Goal: Task Accomplishment & Management: Manage account settings

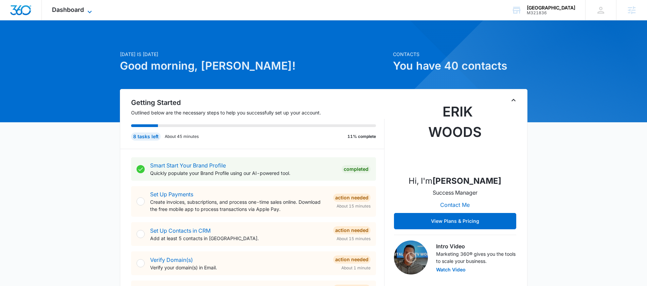
click at [84, 11] on span "Dashboard" at bounding box center [68, 9] width 32 height 7
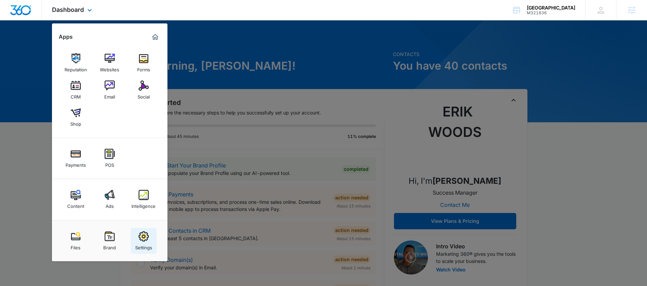
click at [144, 237] on img at bounding box center [144, 236] width 10 height 10
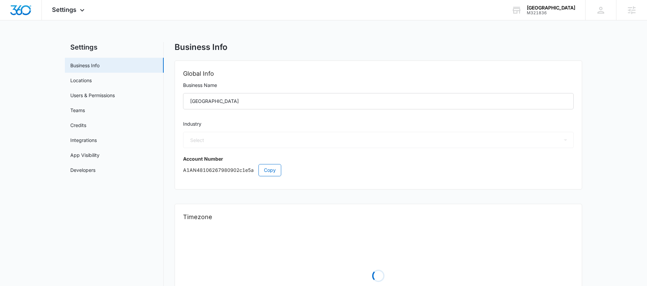
select select "12"
select select "US"
select select "America/[GEOGRAPHIC_DATA]"
click at [83, 93] on link "Users & Permissions" at bounding box center [92, 95] width 44 height 7
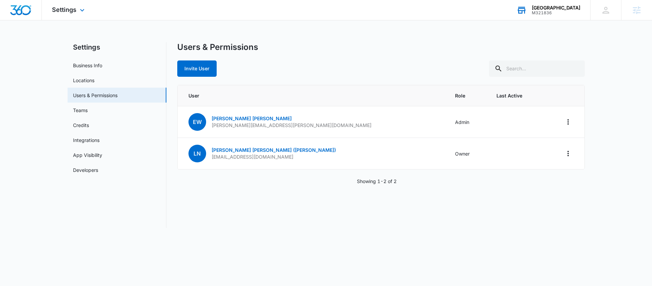
click at [547, 11] on div "M321836" at bounding box center [556, 13] width 49 height 5
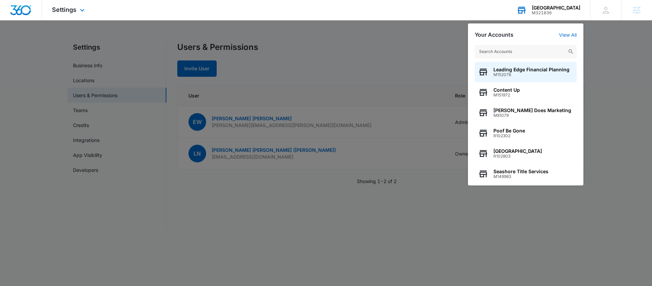
click at [518, 49] on input "text" at bounding box center [526, 52] width 102 height 14
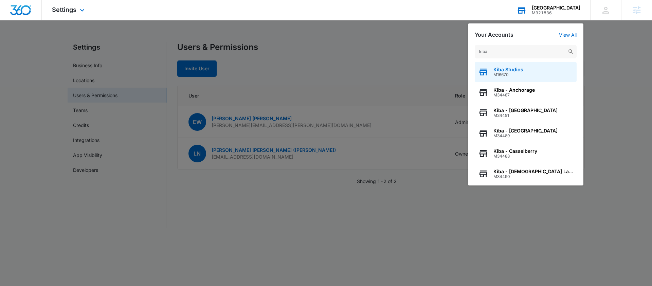
type input "kiba"
click at [514, 67] on span "Kiba Studios" at bounding box center [508, 69] width 30 height 5
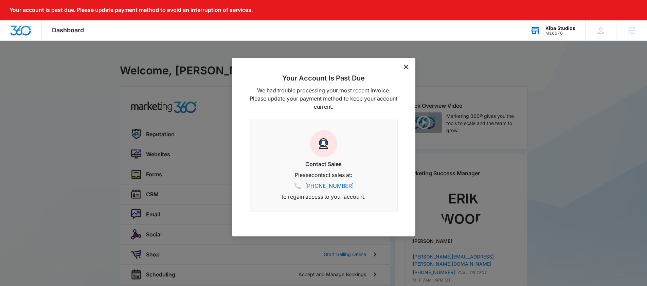
click at [408, 67] on div "Your Account Is Past Due We had trouble processing your most recent invoice. Pl…" at bounding box center [323, 147] width 183 height 179
click at [405, 67] on icon "dismiss this dialog" at bounding box center [406, 67] width 5 height 5
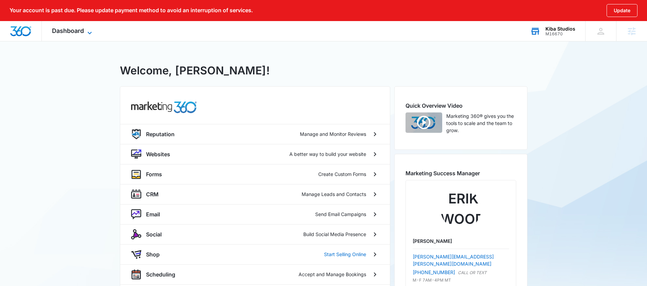
click at [81, 32] on span "Dashboard" at bounding box center [68, 30] width 32 height 7
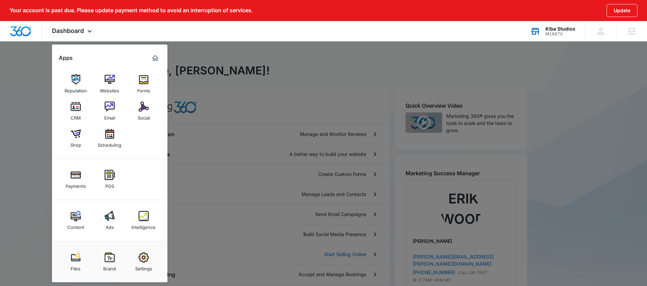
click at [150, 257] on link "Settings" at bounding box center [144, 262] width 26 height 26
select select "33"
select select "US"
select select "America/[GEOGRAPHIC_DATA]"
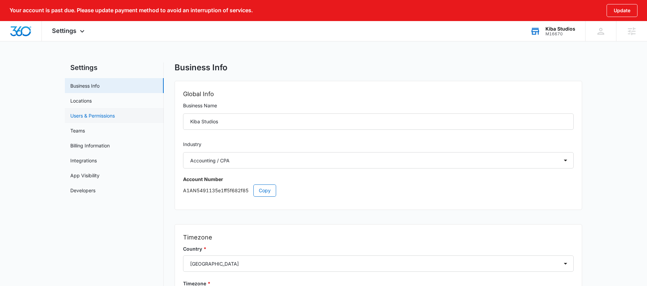
click at [80, 117] on link "Users & Permissions" at bounding box center [92, 115] width 44 height 7
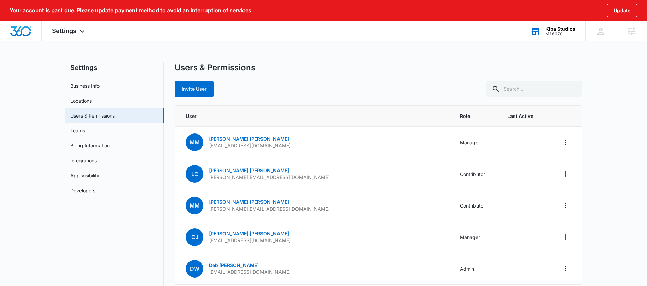
click at [555, 34] on div "M16670" at bounding box center [560, 34] width 30 height 5
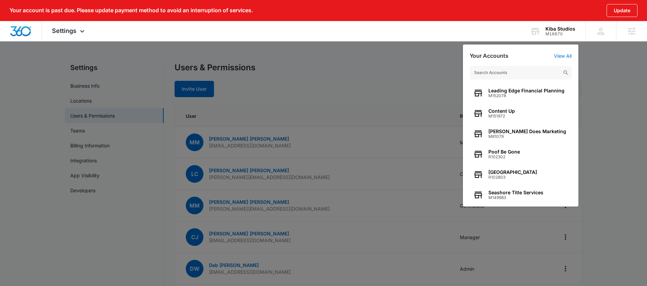
click at [500, 74] on input "text" at bounding box center [521, 73] width 102 height 14
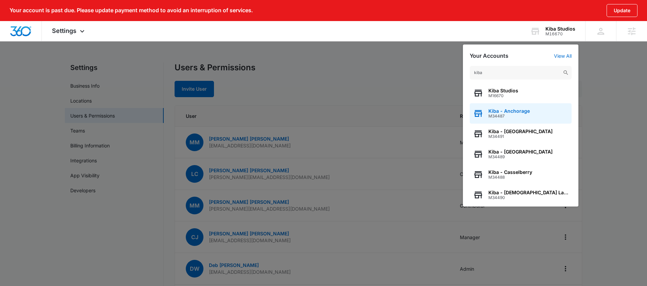
type input "kiba"
click at [506, 111] on span "Kiba - Anchorage" at bounding box center [508, 110] width 41 height 5
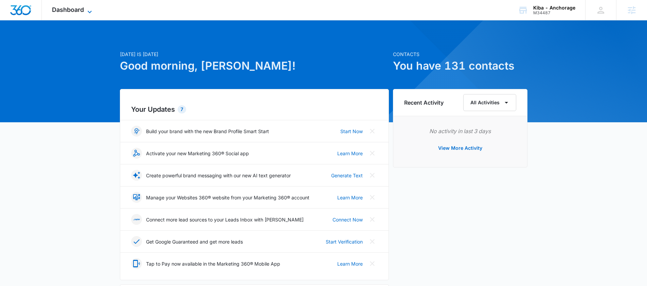
click at [79, 10] on span "Dashboard" at bounding box center [68, 9] width 32 height 7
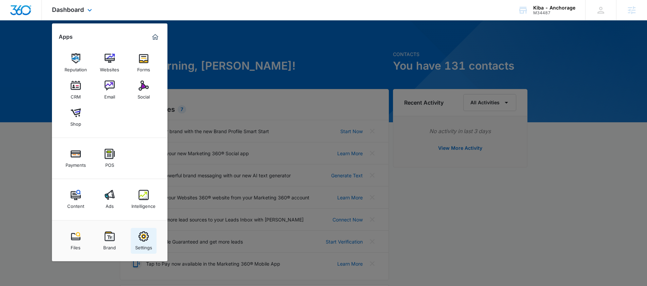
click at [147, 242] on div "Settings" at bounding box center [143, 245] width 17 height 9
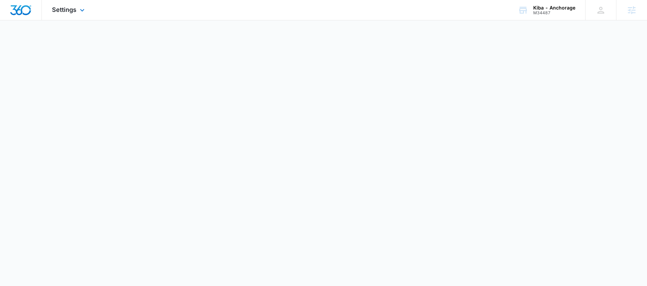
select select "33"
select select "US"
select select "America/[GEOGRAPHIC_DATA]"
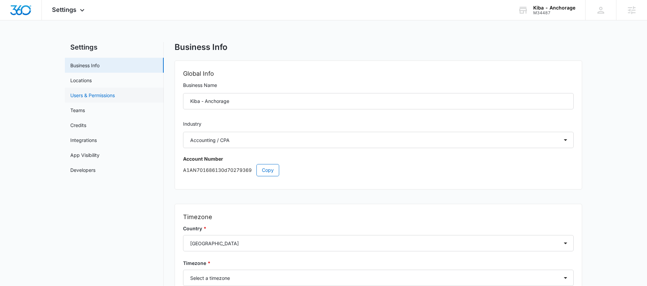
click at [86, 96] on link "Users & Permissions" at bounding box center [92, 95] width 44 height 7
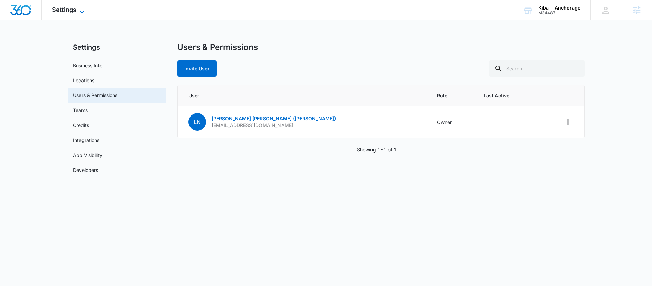
click at [72, 9] on span "Settings" at bounding box center [64, 9] width 24 height 7
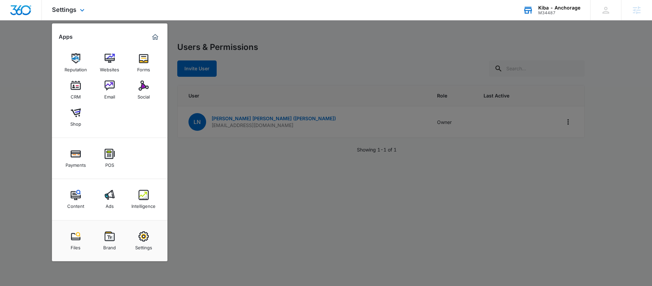
click at [554, 7] on div "Kiba - Anchorage" at bounding box center [559, 7] width 42 height 5
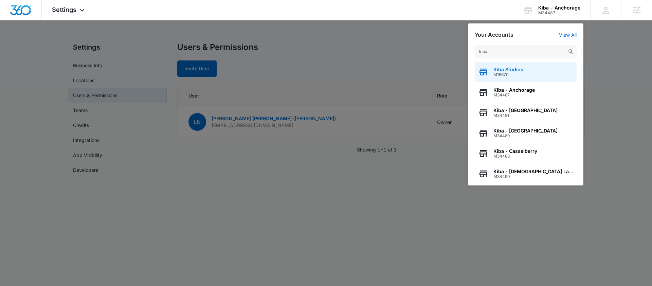
type input "kiba"
click at [523, 68] on div "Kiba Studios M16670" at bounding box center [526, 72] width 102 height 20
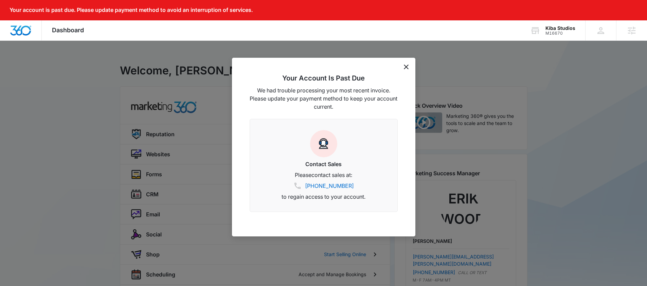
click at [407, 68] on icon "dismiss this dialog" at bounding box center [406, 67] width 5 height 5
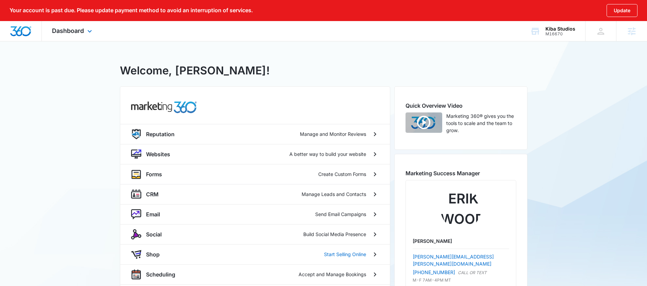
drag, startPoint x: 76, startPoint y: 30, endPoint x: 84, endPoint y: 32, distance: 8.1
click at [79, 31] on span "Dashboard" at bounding box center [68, 30] width 32 height 7
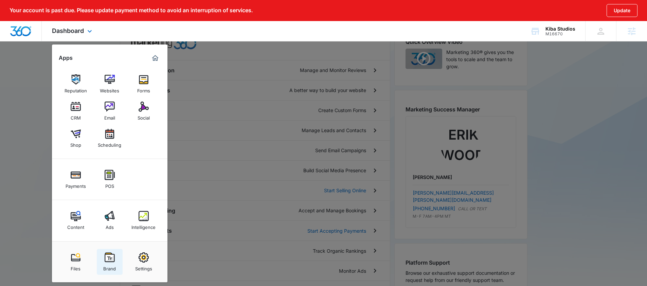
scroll to position [118, 0]
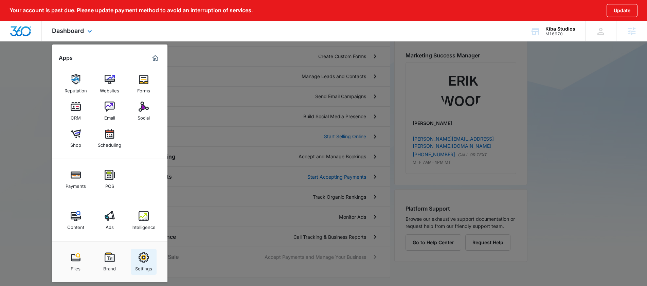
click at [137, 260] on link "Settings" at bounding box center [144, 262] width 26 height 26
select select "33"
select select "US"
select select "America/[GEOGRAPHIC_DATA]"
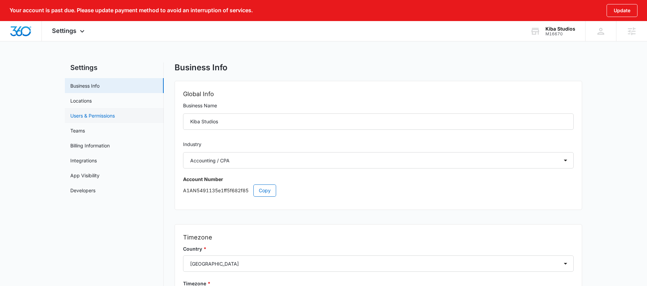
click at [82, 115] on link "Users & Permissions" at bounding box center [92, 115] width 44 height 7
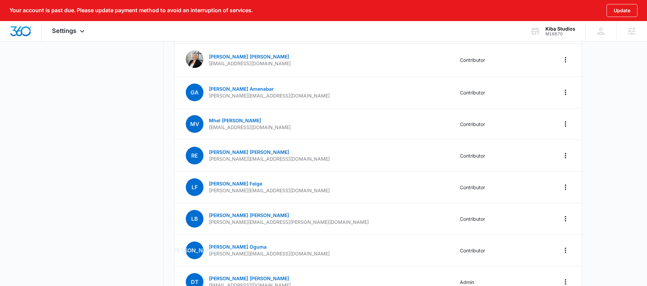
scroll to position [691, 0]
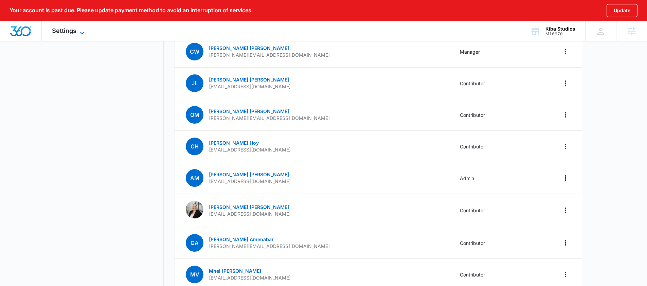
click at [80, 30] on icon at bounding box center [82, 33] width 8 height 8
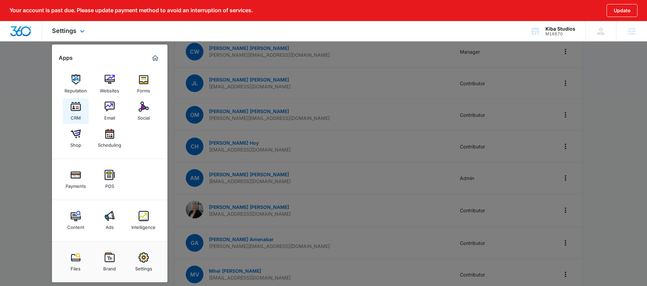
click at [78, 116] on div "CRM" at bounding box center [76, 116] width 10 height 9
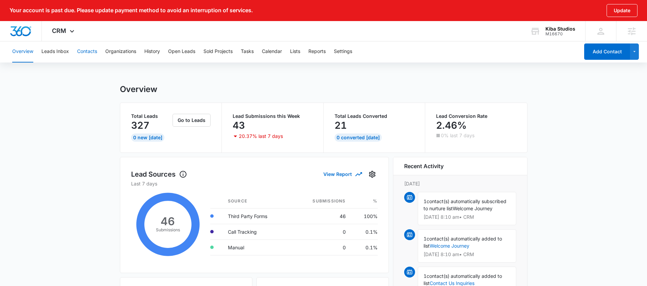
click at [85, 51] on button "Contacts" at bounding box center [87, 52] width 20 height 22
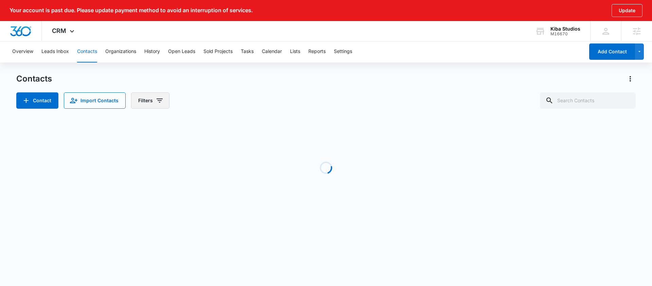
click at [147, 97] on button "Filters" at bounding box center [150, 100] width 38 height 16
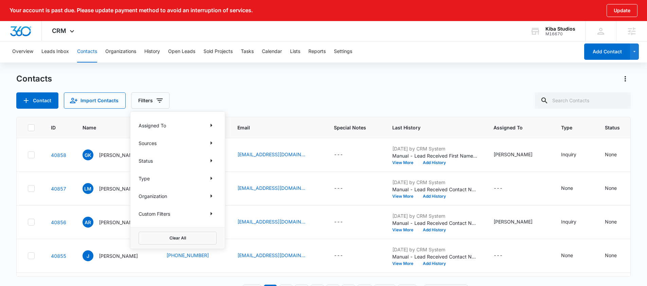
click at [163, 144] on div "Sources" at bounding box center [178, 143] width 78 height 11
click at [155, 141] on p "Sources" at bounding box center [148, 143] width 18 height 7
click at [213, 143] on icon "Show Sources filters" at bounding box center [211, 143] width 8 height 8
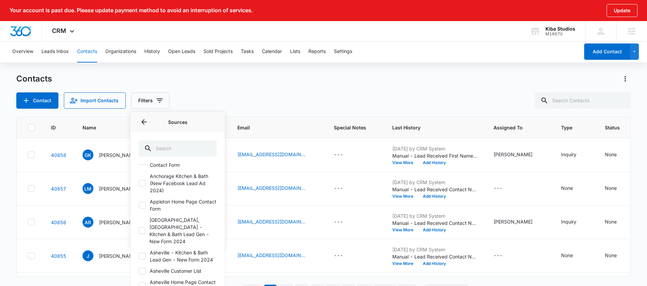
scroll to position [120, 0]
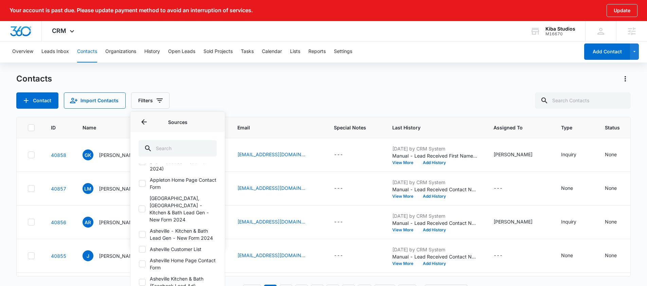
click at [150, 212] on label "[GEOGRAPHIC_DATA], [GEOGRAPHIC_DATA] - Kitchen & Bath Lead Gen - New Form 2024" at bounding box center [178, 209] width 78 height 29
click at [139, 209] on input "[GEOGRAPHIC_DATA], [GEOGRAPHIC_DATA] - Kitchen & Bath Lead Gen - New Form 2024" at bounding box center [139, 209] width 0 height 0
checkbox input "true"
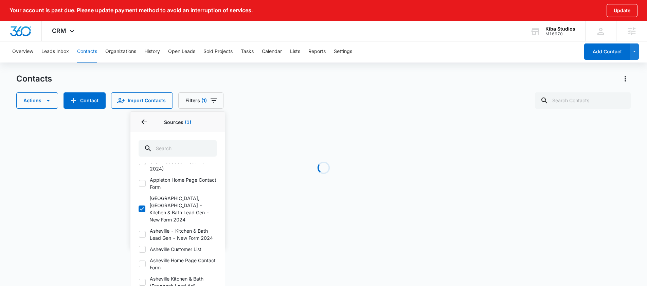
click at [333, 92] on div "Contacts Actions Contact Import Contacts Filters (1) Assigned To Sources 1 Sour…" at bounding box center [323, 90] width 615 height 35
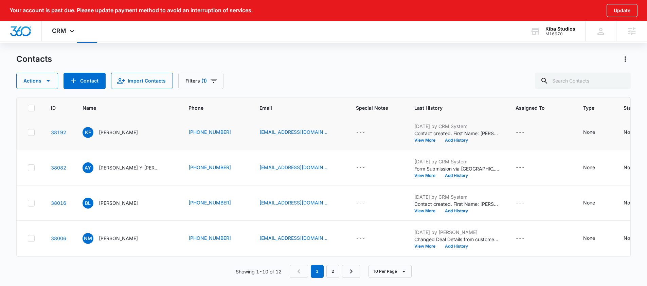
scroll to position [0, 0]
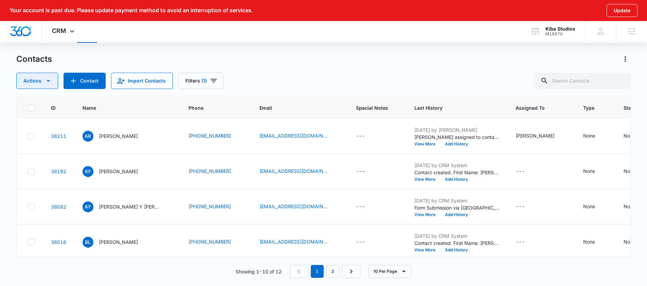
click at [42, 81] on button "Actions" at bounding box center [37, 81] width 42 height 16
click at [213, 77] on icon "Filters" at bounding box center [213, 81] width 8 height 8
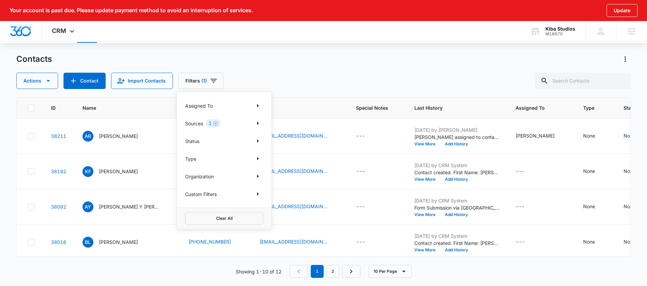
click at [347, 66] on div "Contacts Actions Contact Import Contacts Filters (1) Assigned To Sources 1 Stat…" at bounding box center [323, 71] width 615 height 35
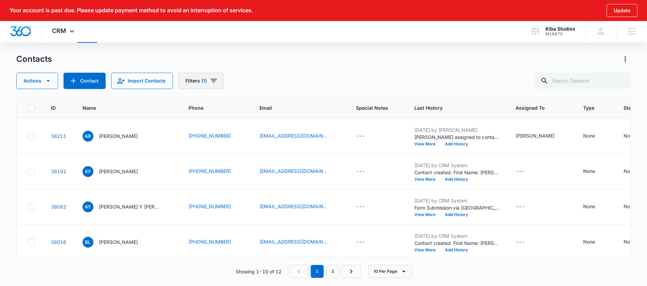
click at [209, 80] on icon "Filters" at bounding box center [213, 81] width 8 height 8
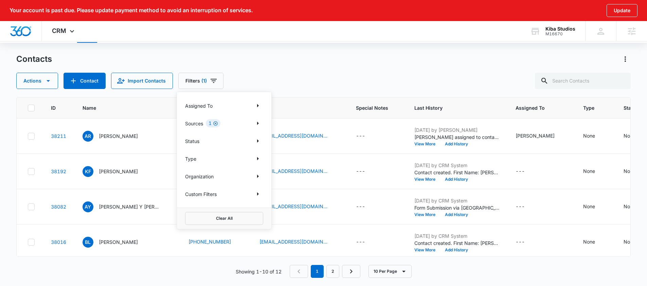
click at [215, 123] on icon "Clear" at bounding box center [215, 123] width 5 height 5
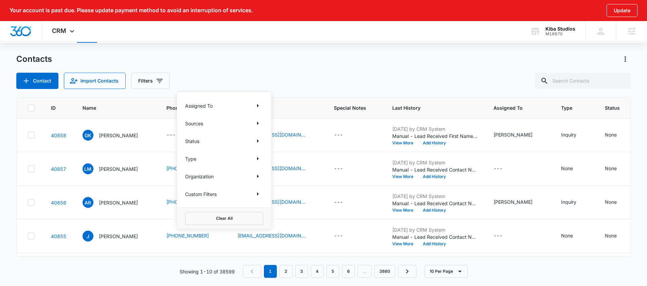
click at [229, 123] on div "Sources" at bounding box center [224, 123] width 78 height 11
click at [257, 123] on icon "Show Sources filters" at bounding box center [258, 123] width 8 height 8
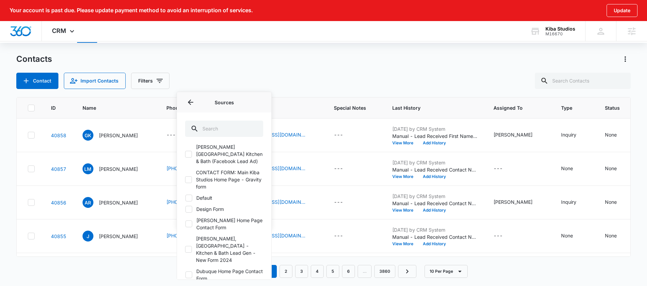
scroll to position [154, 0]
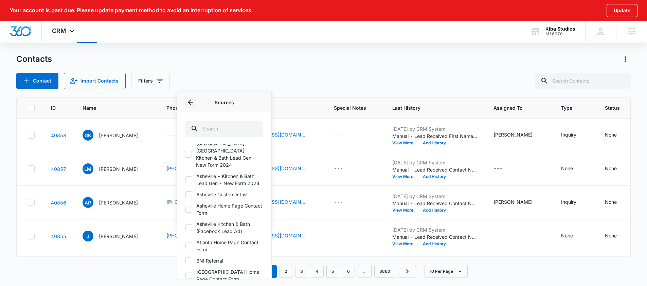
click at [189, 103] on icon "Back" at bounding box center [190, 101] width 5 height 5
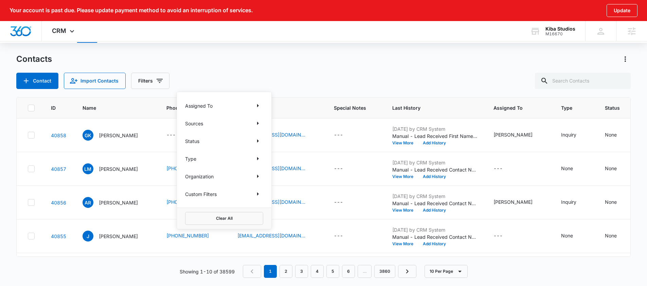
click at [192, 161] on p "Type" at bounding box center [190, 158] width 11 height 7
click at [205, 198] on div "Custom Filters" at bounding box center [224, 193] width 78 height 11
click at [257, 193] on icon "Show Custom Filters filters" at bounding box center [258, 193] width 2 height 3
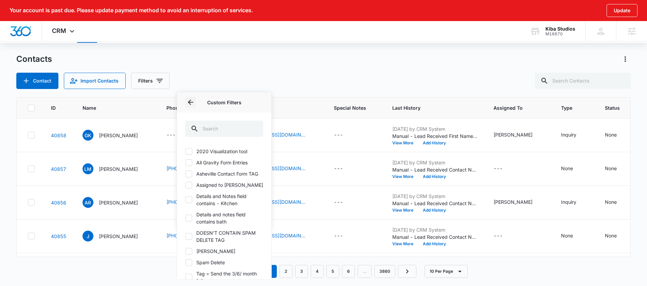
click at [190, 103] on icon "Back" at bounding box center [190, 102] width 8 height 8
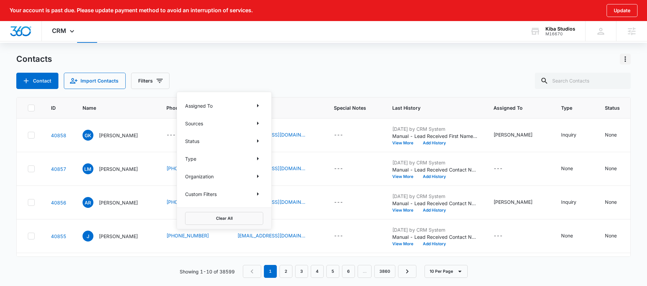
click at [627, 60] on icon "Actions" at bounding box center [625, 59] width 8 height 8
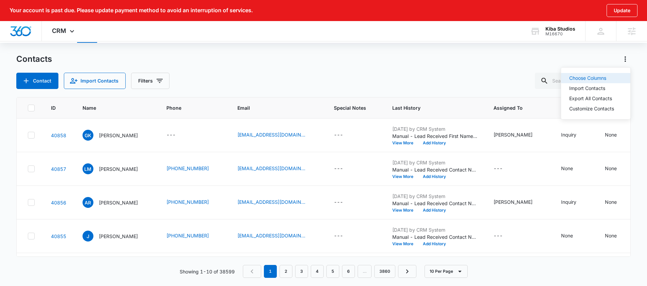
click at [590, 79] on div "Choose Columns" at bounding box center [591, 78] width 45 height 5
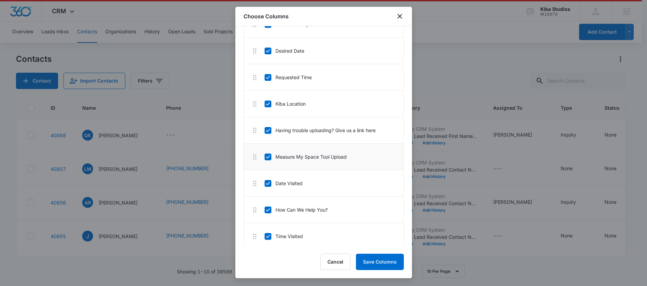
scroll to position [1302, 0]
click at [401, 17] on icon "close" at bounding box center [400, 16] width 8 height 8
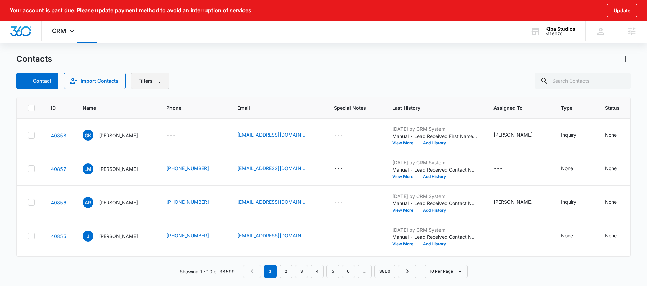
click at [162, 82] on icon "Filters" at bounding box center [160, 81] width 8 height 8
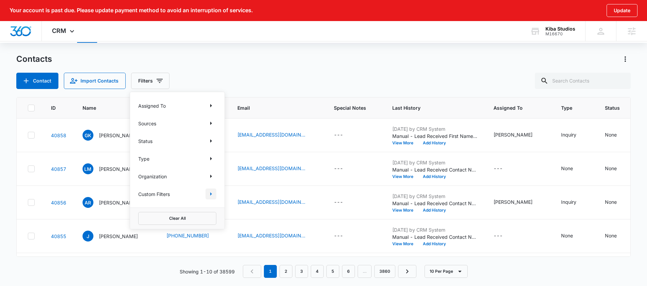
click at [212, 195] on icon "Show Custom Filters filters" at bounding box center [211, 194] width 8 height 8
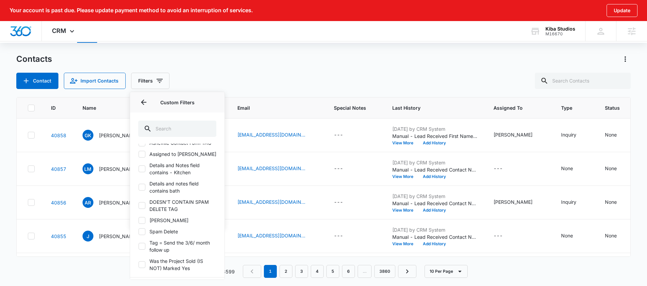
scroll to position [0, 0]
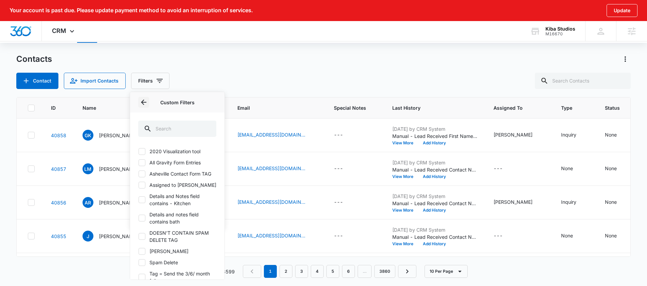
click at [144, 101] on icon "Back" at bounding box center [144, 102] width 8 height 8
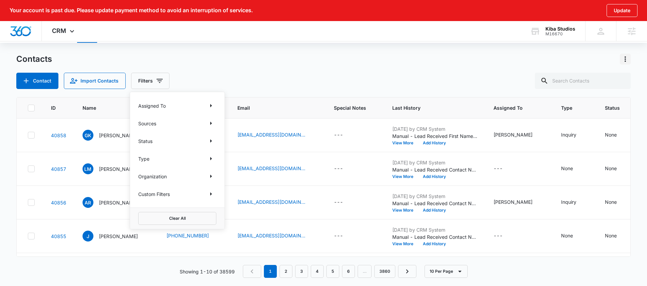
click at [621, 59] on icon "Actions" at bounding box center [625, 59] width 8 height 8
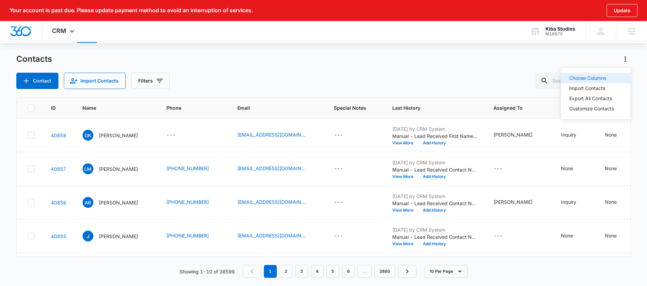
click at [597, 77] on div "Choose Columns" at bounding box center [591, 78] width 45 height 5
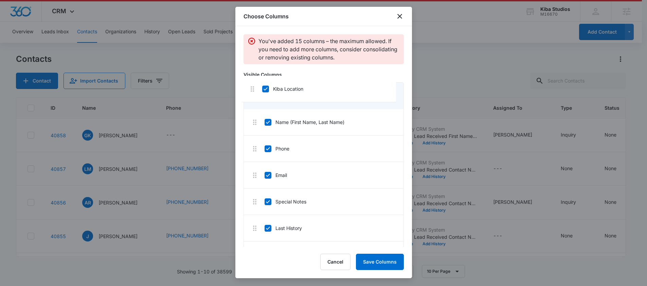
drag, startPoint x: 256, startPoint y: 180, endPoint x: 254, endPoint y: 89, distance: 90.3
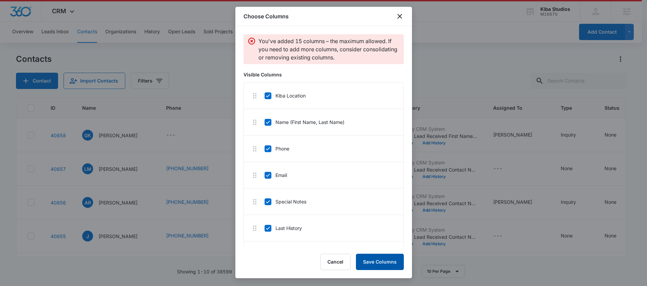
click at [380, 266] on button "Save Columns" at bounding box center [380, 262] width 48 height 16
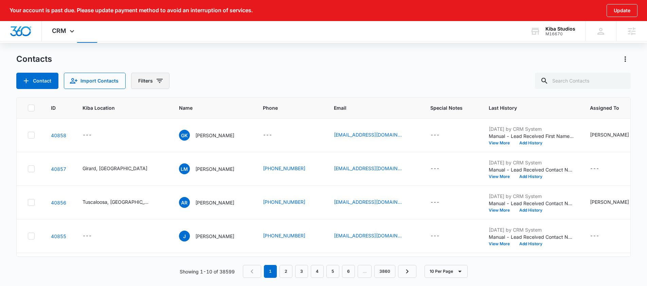
click at [157, 83] on icon "Filters" at bounding box center [160, 81] width 8 height 8
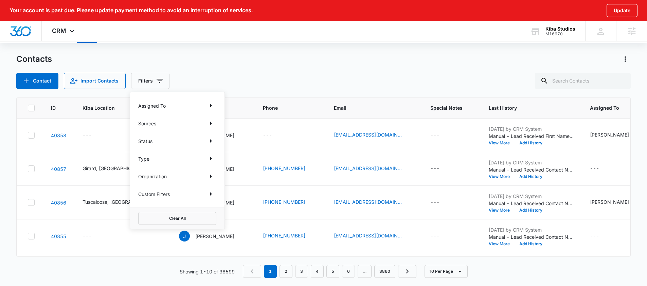
click at [168, 194] on p "Custom Filters" at bounding box center [154, 193] width 32 height 7
click at [211, 193] on icon "Show Custom Filters filters" at bounding box center [211, 194] width 8 height 8
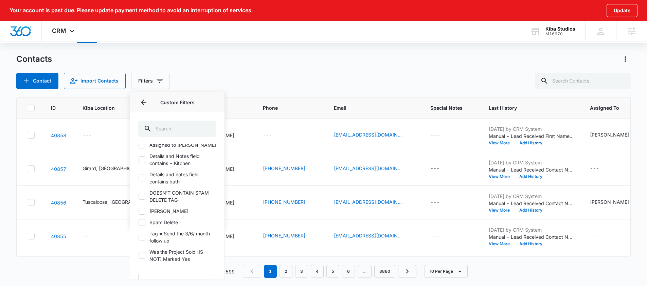
scroll to position [86, 0]
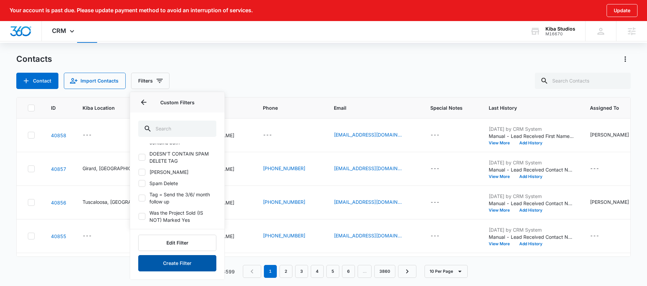
click at [177, 263] on button "Create Filter" at bounding box center [177, 263] width 78 height 16
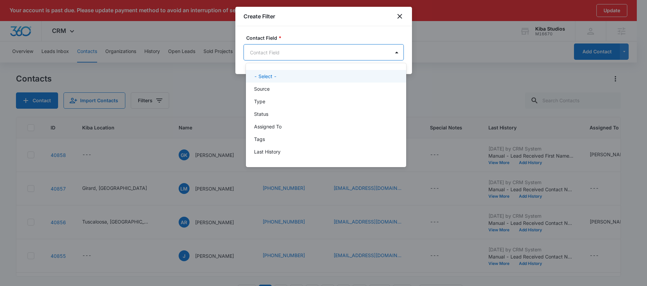
click at [352, 54] on body "Your account is past due. Please update payment method to avoid an interruption…" at bounding box center [323, 143] width 647 height 286
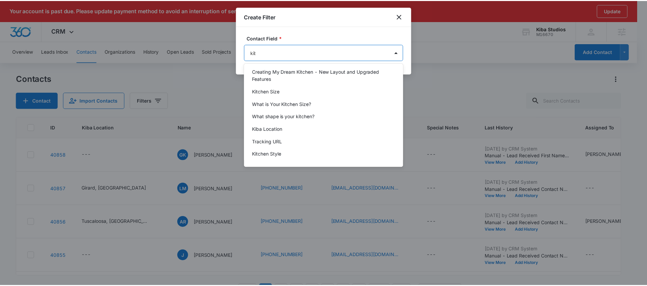
scroll to position [0, 0]
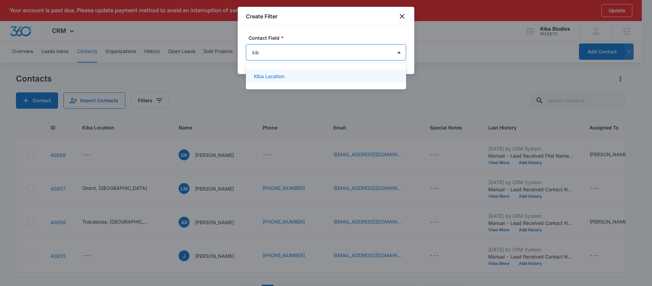
type input "kiba"
click at [285, 78] on div "Kiba Location" at bounding box center [325, 76] width 143 height 7
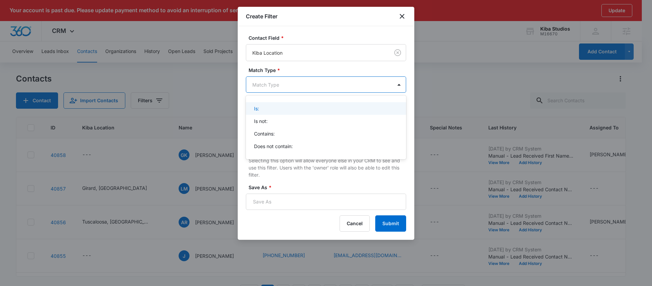
click at [319, 88] on body "Your account is past due. Please update payment method to avoid an interruption…" at bounding box center [326, 143] width 652 height 286
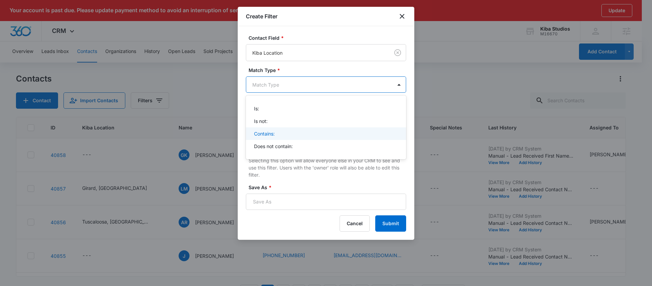
click at [276, 134] on div "Contains:" at bounding box center [325, 133] width 143 height 7
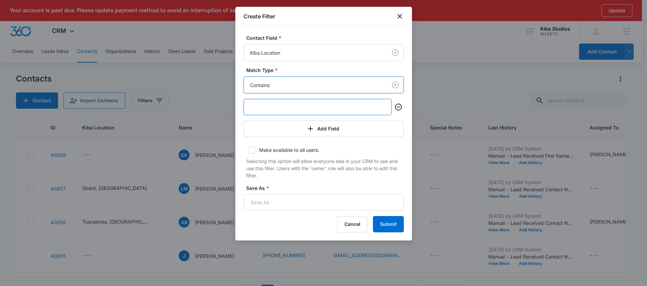
click at [278, 110] on input "text" at bounding box center [317, 107] width 148 height 16
click at [259, 107] on input "girad" at bounding box center [317, 107] width 148 height 16
type input "[PERSON_NAME]"
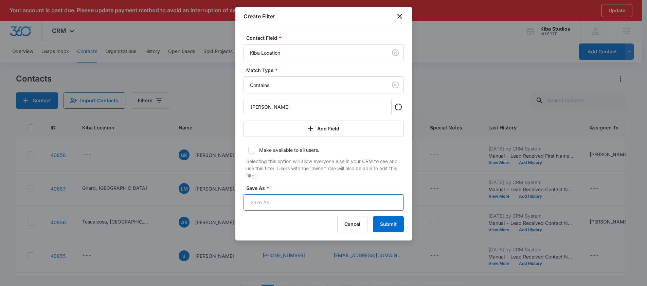
click at [271, 202] on input "Save As *" at bounding box center [323, 202] width 160 height 16
click at [257, 173] on p "Selecting this option will allow everyone else in your CRM to see and use this …" at bounding box center [325, 168] width 158 height 21
click at [270, 204] on input "Save As *" at bounding box center [323, 202] width 160 height 16
type input "[PERSON_NAME] Location"
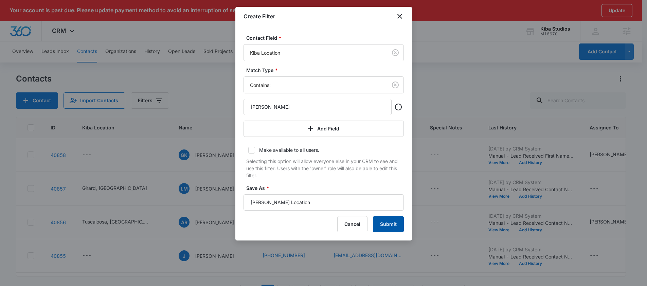
click at [393, 224] on button "Submit" at bounding box center [388, 224] width 31 height 16
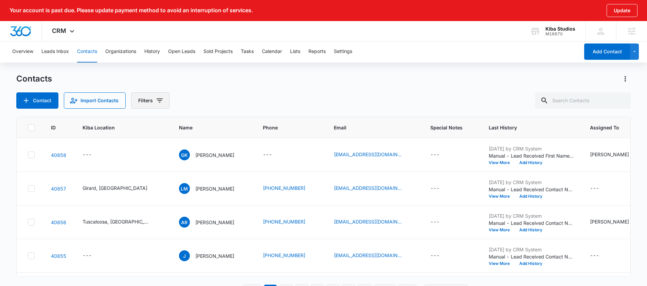
click at [152, 104] on button "Filters" at bounding box center [150, 100] width 38 height 16
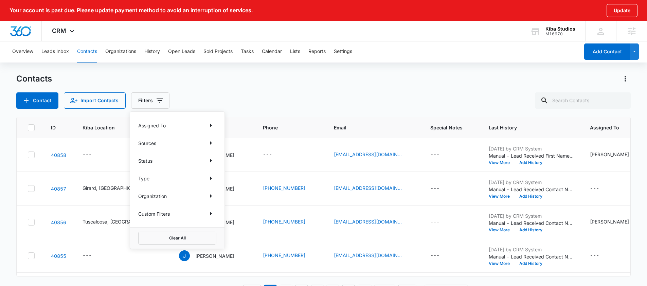
click at [174, 216] on div "Custom Filters" at bounding box center [177, 213] width 78 height 11
click at [168, 215] on p "Custom Filters" at bounding box center [154, 213] width 32 height 7
click at [210, 212] on icon "Show Custom Filters filters" at bounding box center [211, 213] width 8 height 8
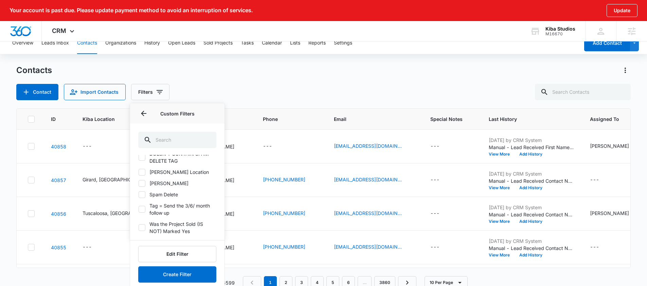
scroll to position [96, 0]
click at [162, 174] on label "[PERSON_NAME] Location" at bounding box center [177, 171] width 78 height 7
click at [139, 172] on input "[PERSON_NAME] Location" at bounding box center [138, 172] width 0 height 0
checkbox input "true"
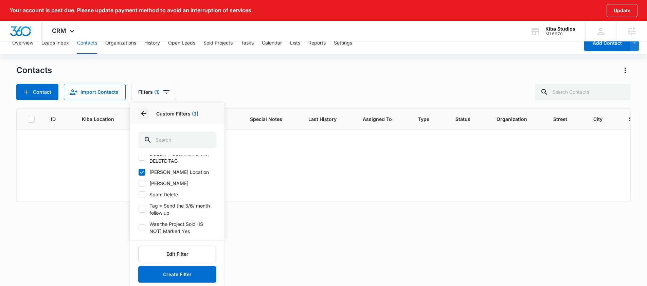
click at [143, 114] on icon "Back" at bounding box center [144, 113] width 8 height 8
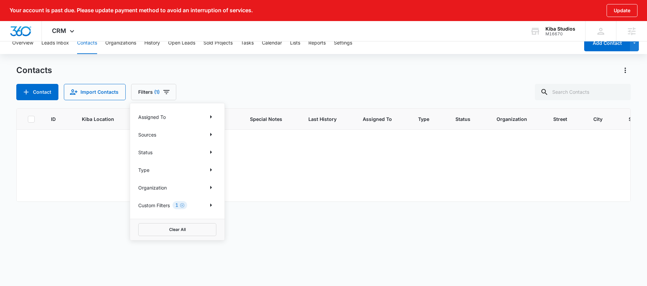
click at [219, 92] on div "Contact Import Contacts Filters (1) Assigned To Sources Status Type Organizatio…" at bounding box center [323, 92] width 615 height 16
click at [171, 95] on button "Filters (1)" at bounding box center [153, 92] width 45 height 16
click at [184, 205] on icon "Clear" at bounding box center [182, 205] width 4 height 4
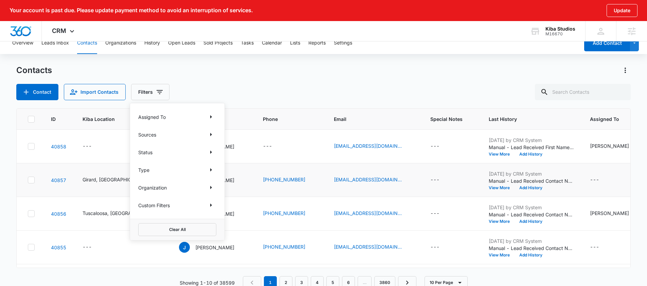
click at [151, 181] on icon "Kiba Location - Girard, OH - Select to Edit Field" at bounding box center [155, 180] width 8 height 8
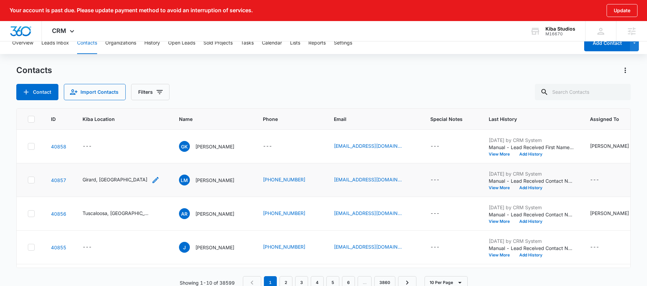
click at [109, 181] on div "Girard, [GEOGRAPHIC_DATA]" at bounding box center [121, 180] width 77 height 8
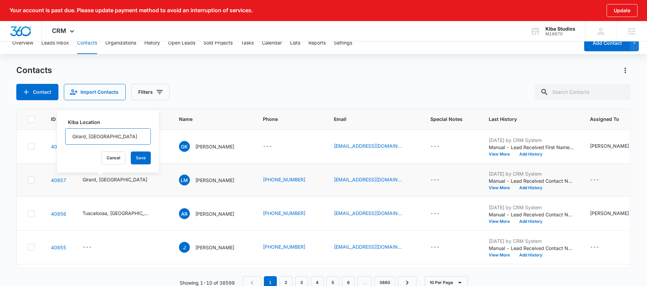
click at [89, 136] on input "Girard, [GEOGRAPHIC_DATA]" at bounding box center [108, 136] width 86 height 16
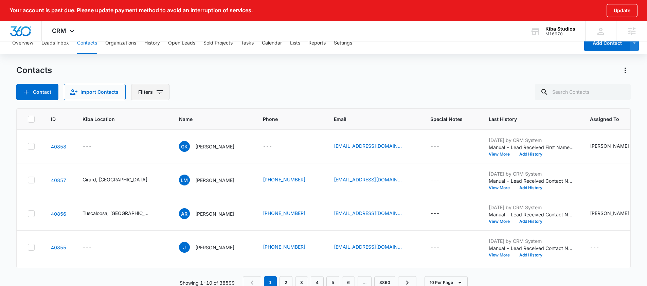
click at [152, 94] on button "Filters" at bounding box center [150, 92] width 38 height 16
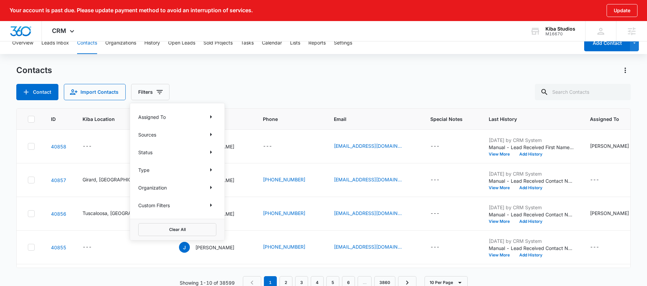
click at [175, 206] on div "Custom Filters" at bounding box center [177, 205] width 78 height 11
click at [210, 206] on icon "Show Custom Filters filters" at bounding box center [211, 204] width 2 height 3
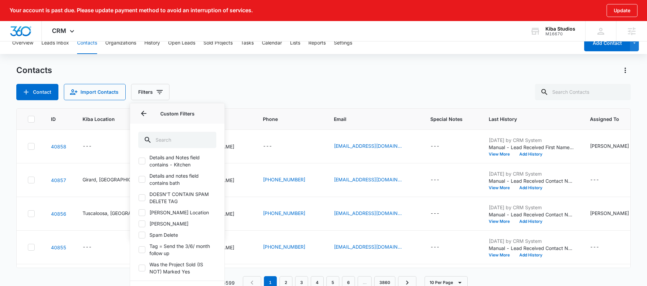
scroll to position [97, 0]
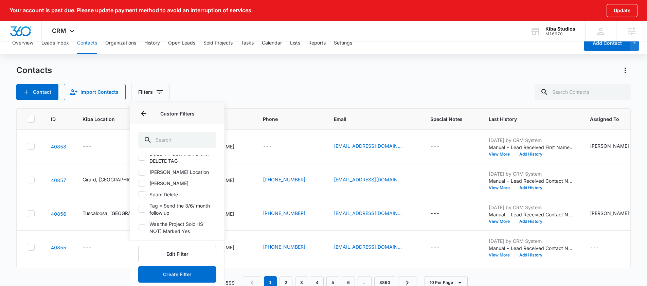
click at [144, 171] on icon at bounding box center [142, 172] width 6 height 6
click at [139, 172] on input "[PERSON_NAME] Location" at bounding box center [138, 172] width 0 height 0
checkbox input "true"
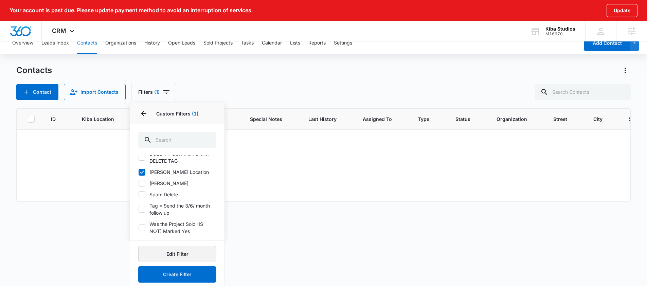
click at [178, 251] on button "Edit Filter" at bounding box center [177, 254] width 78 height 16
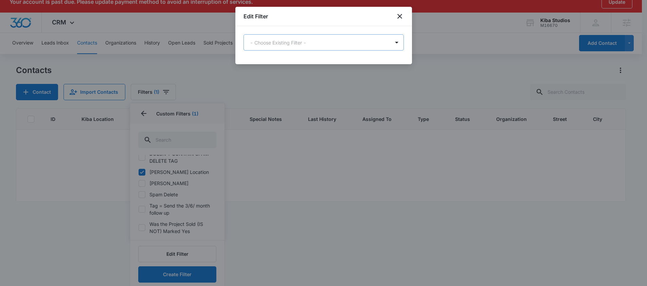
click at [296, 46] on body "Your account is past due. Please update payment method to avoid an interruption…" at bounding box center [323, 145] width 647 height 306
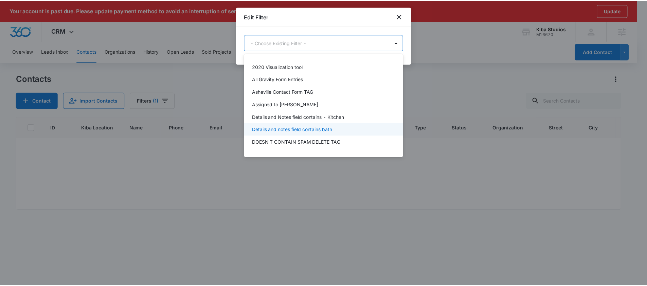
scroll to position [60, 0]
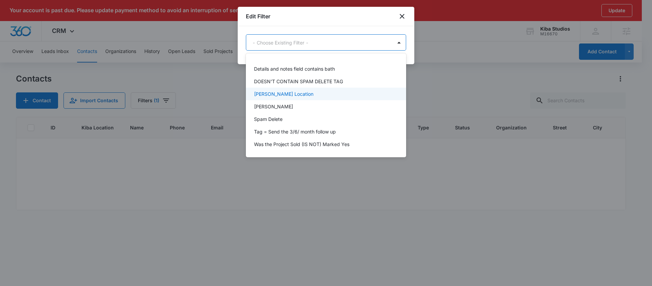
click at [265, 96] on p "[PERSON_NAME] Location" at bounding box center [283, 93] width 59 height 7
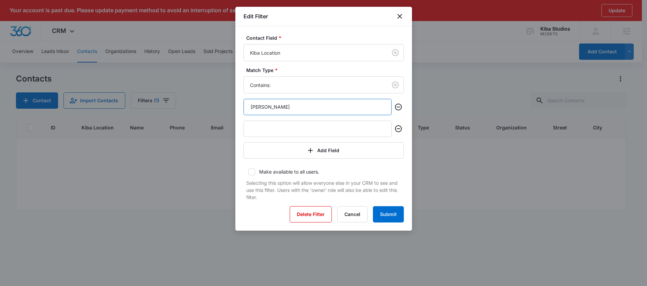
click at [278, 108] on input "[PERSON_NAME]" at bounding box center [317, 107] width 148 height 16
paste input "Girard, [GEOGRAPHIC_DATA]"
drag, startPoint x: 265, startPoint y: 108, endPoint x: 290, endPoint y: 109, distance: 25.1
click at [290, 109] on input "Girard, [GEOGRAPHIC_DATA]" at bounding box center [317, 107] width 148 height 16
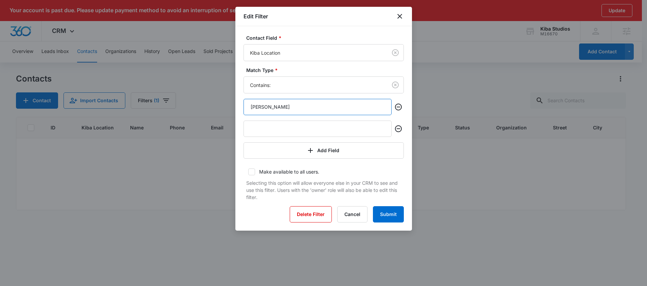
type input "[PERSON_NAME]"
click at [268, 184] on p "Selecting this option will allow everyone else in your CRM to see and use this …" at bounding box center [325, 189] width 158 height 21
click at [390, 216] on button "Submit" at bounding box center [388, 214] width 31 height 16
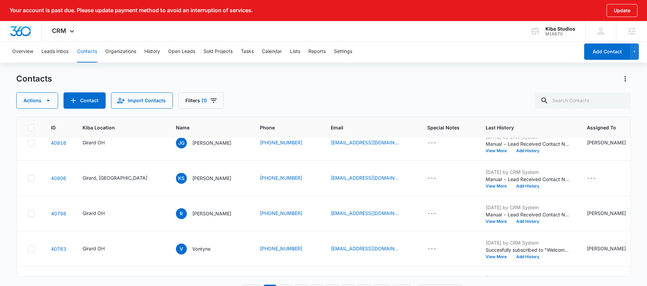
scroll to position [0, 0]
